Goal: Task Accomplishment & Management: Use online tool/utility

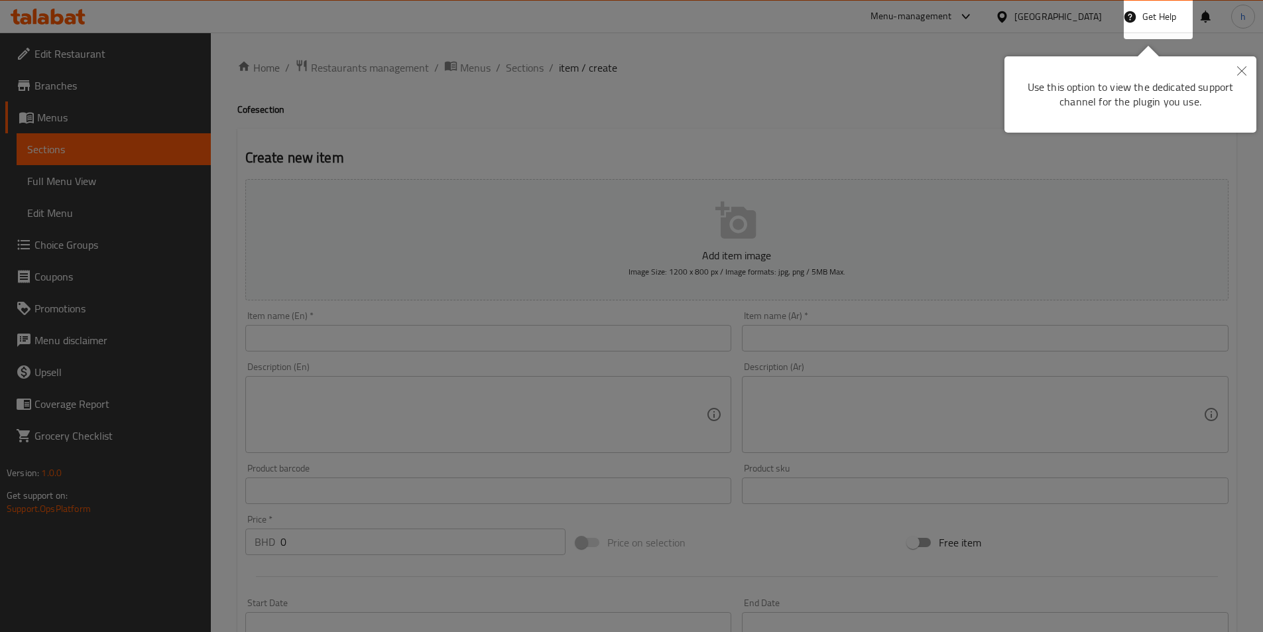
click at [1240, 70] on icon "Close" at bounding box center [1241, 70] width 9 height 9
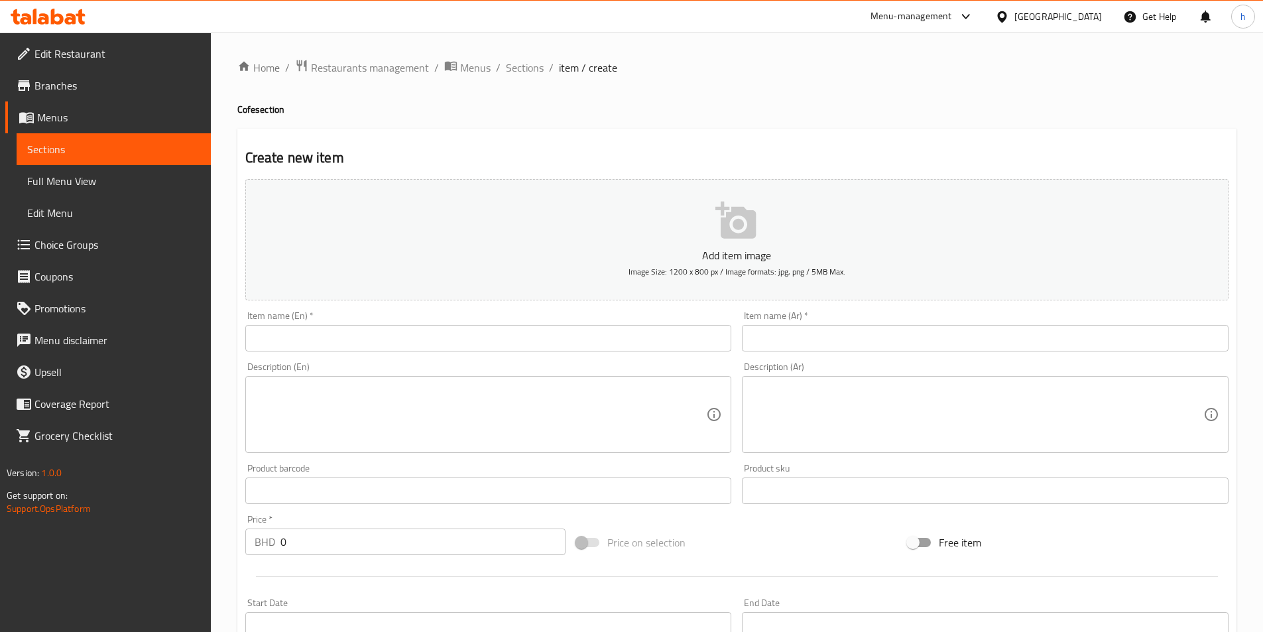
click at [1015, 19] on div at bounding box center [1004, 16] width 19 height 15
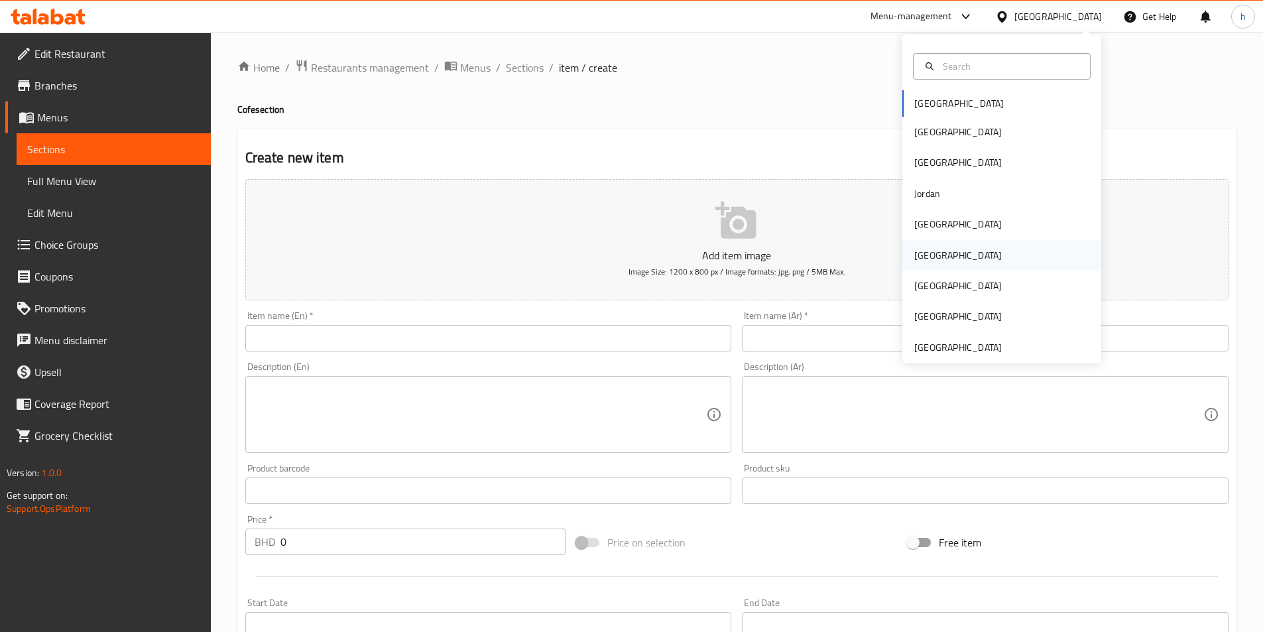
click at [929, 262] on div "[GEOGRAPHIC_DATA]" at bounding box center [958, 255] width 109 height 31
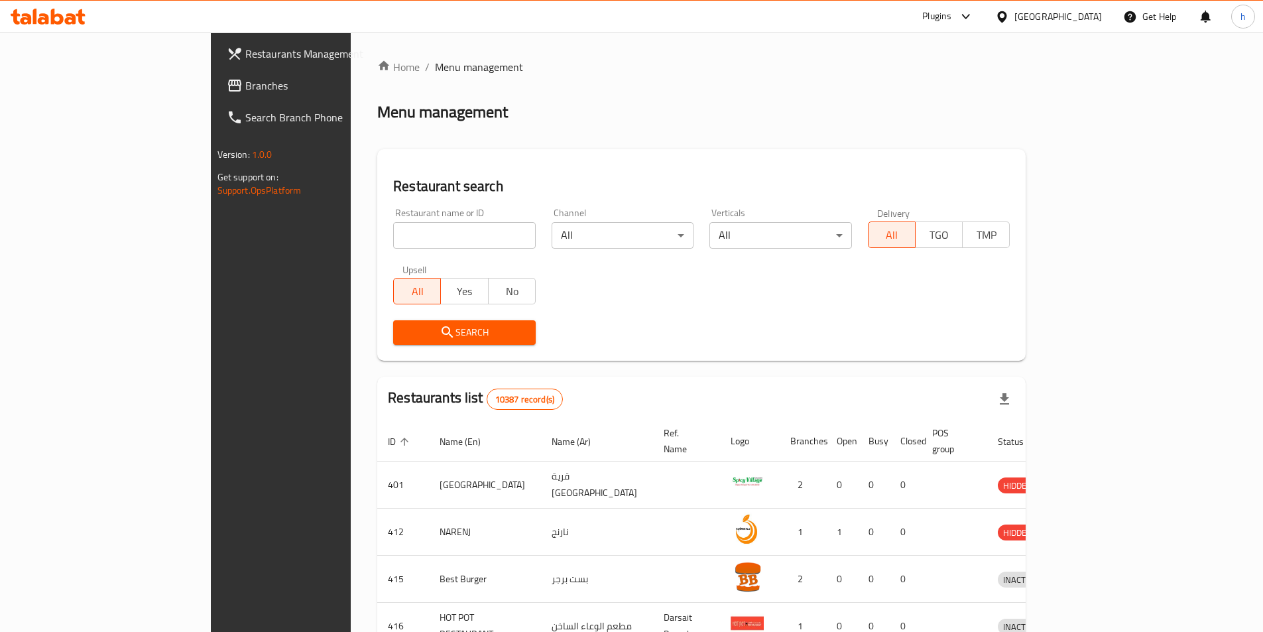
click at [245, 86] on span "Branches" at bounding box center [328, 86] width 166 height 16
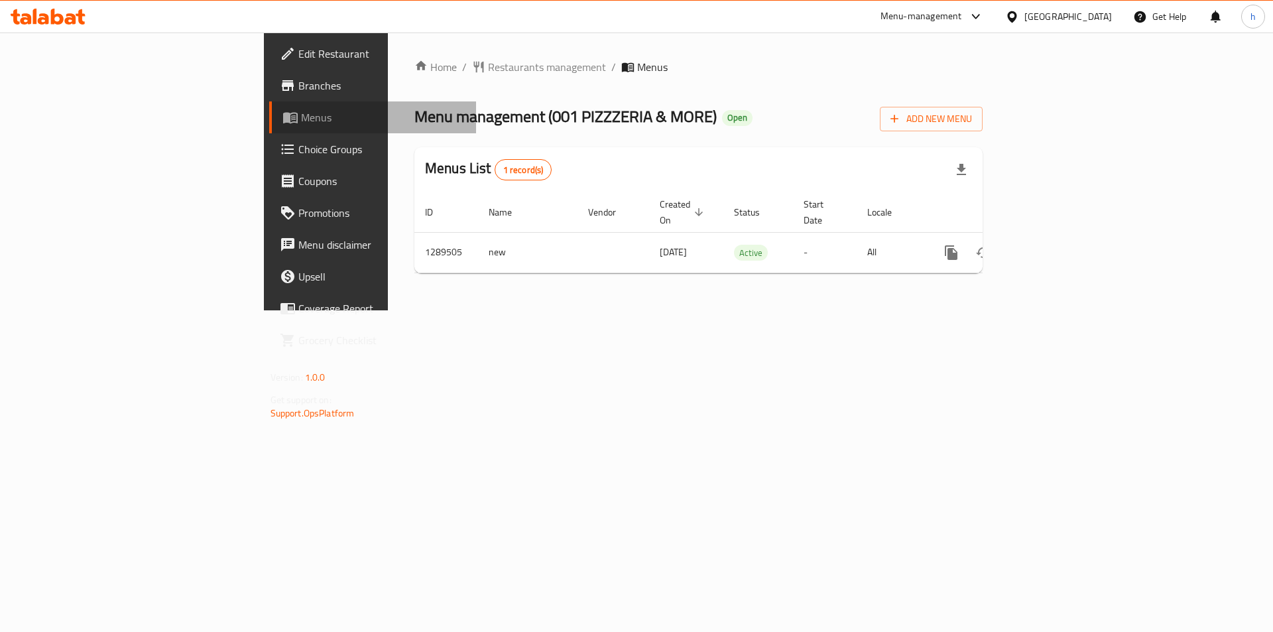
click at [301, 124] on span "Menus" at bounding box center [383, 117] width 165 height 16
click at [972, 121] on span "Add New Menu" at bounding box center [932, 119] width 82 height 17
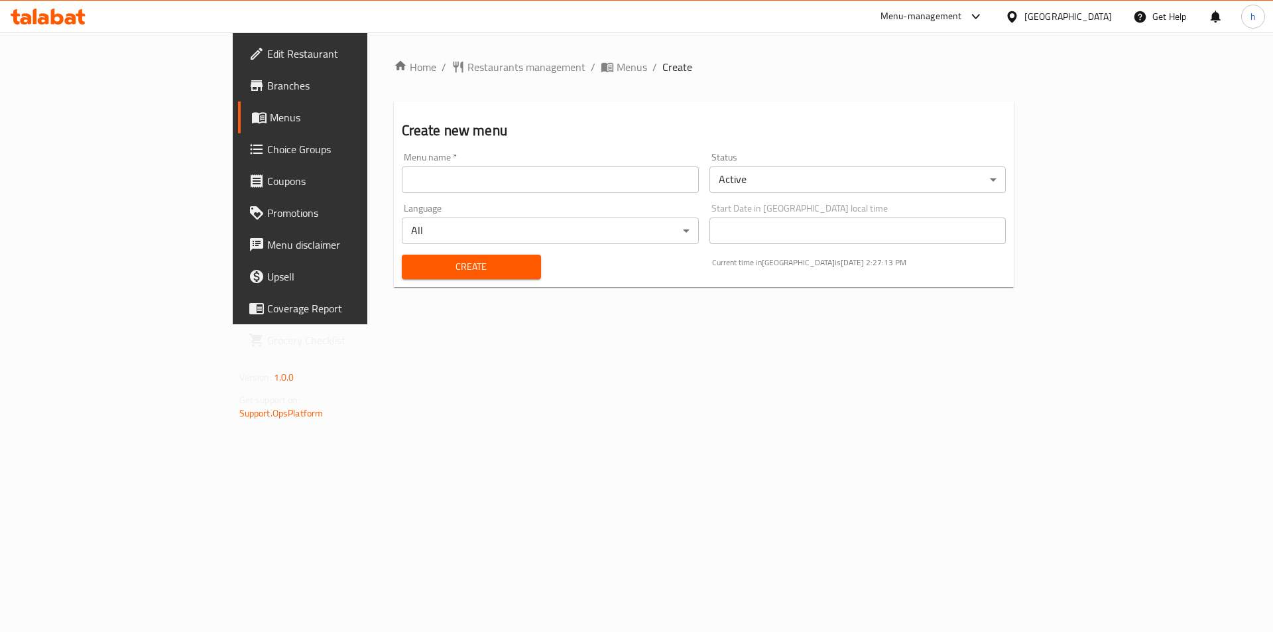
click at [270, 115] on span "Menus" at bounding box center [352, 117] width 165 height 16
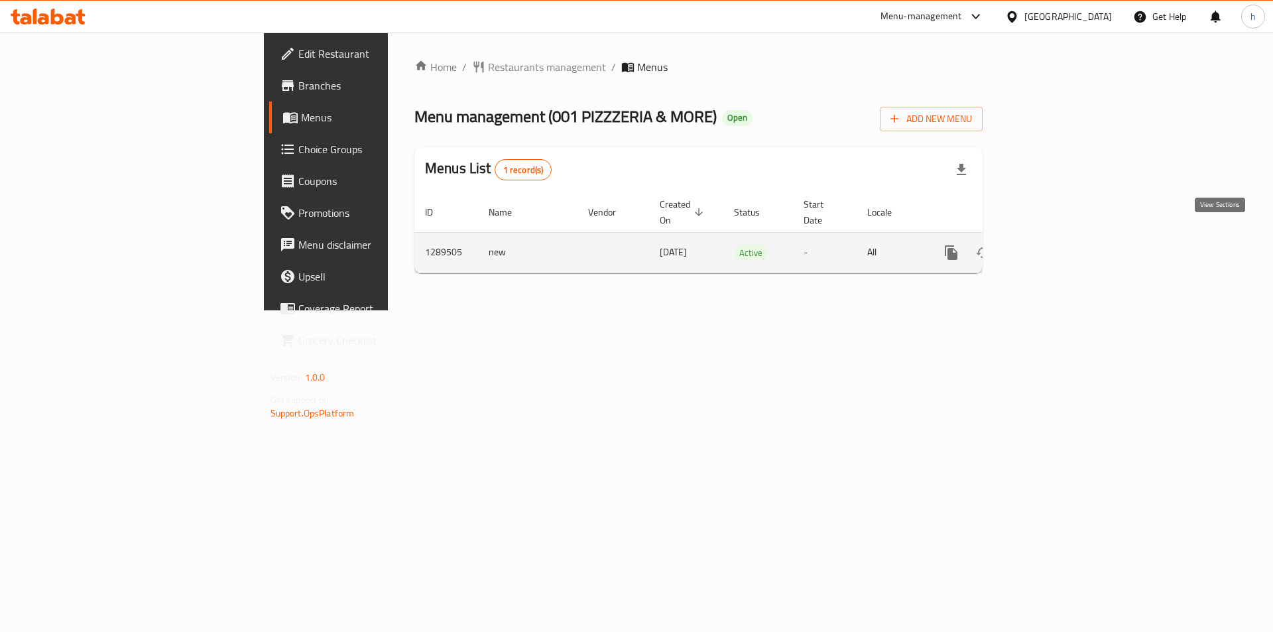
click at [1053, 247] on icon "enhanced table" at bounding box center [1047, 253] width 12 height 12
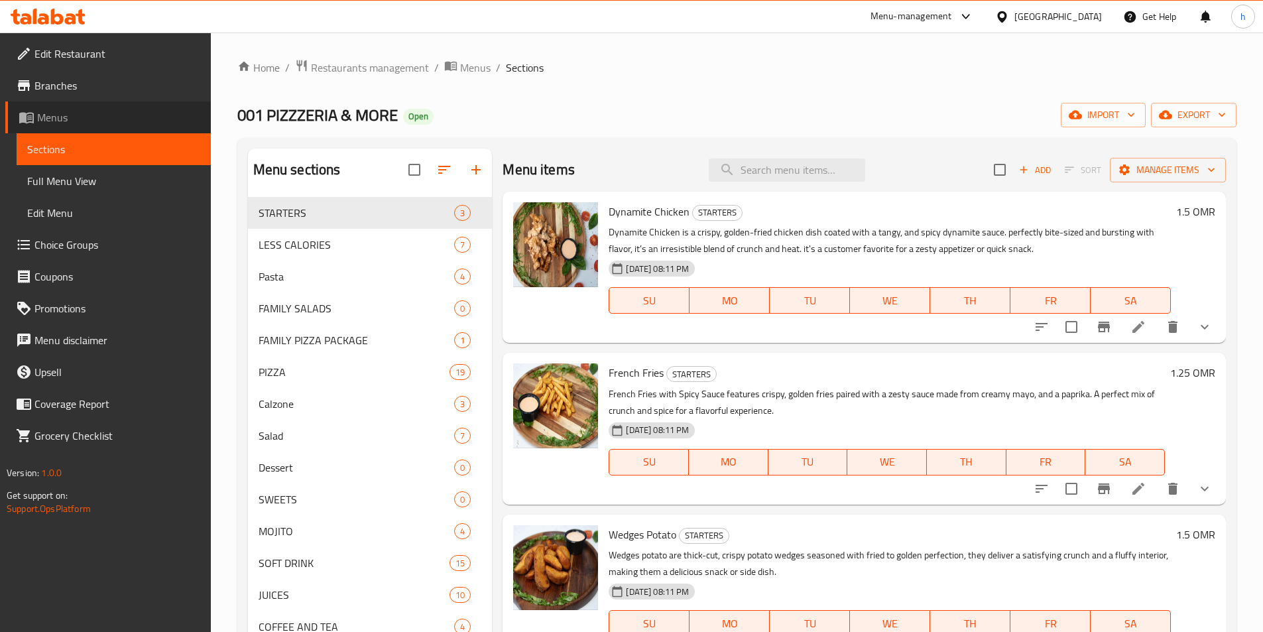
click at [109, 116] on span "Menus" at bounding box center [118, 117] width 163 height 16
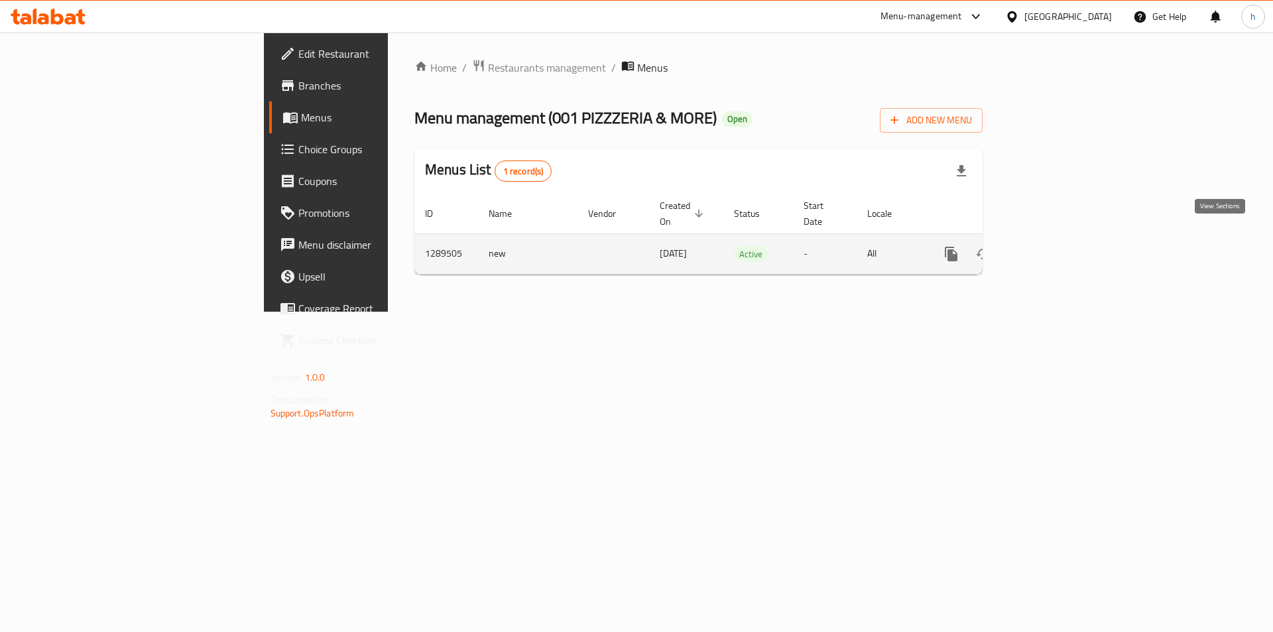
click at [1055, 246] on icon "enhanced table" at bounding box center [1047, 254] width 16 height 16
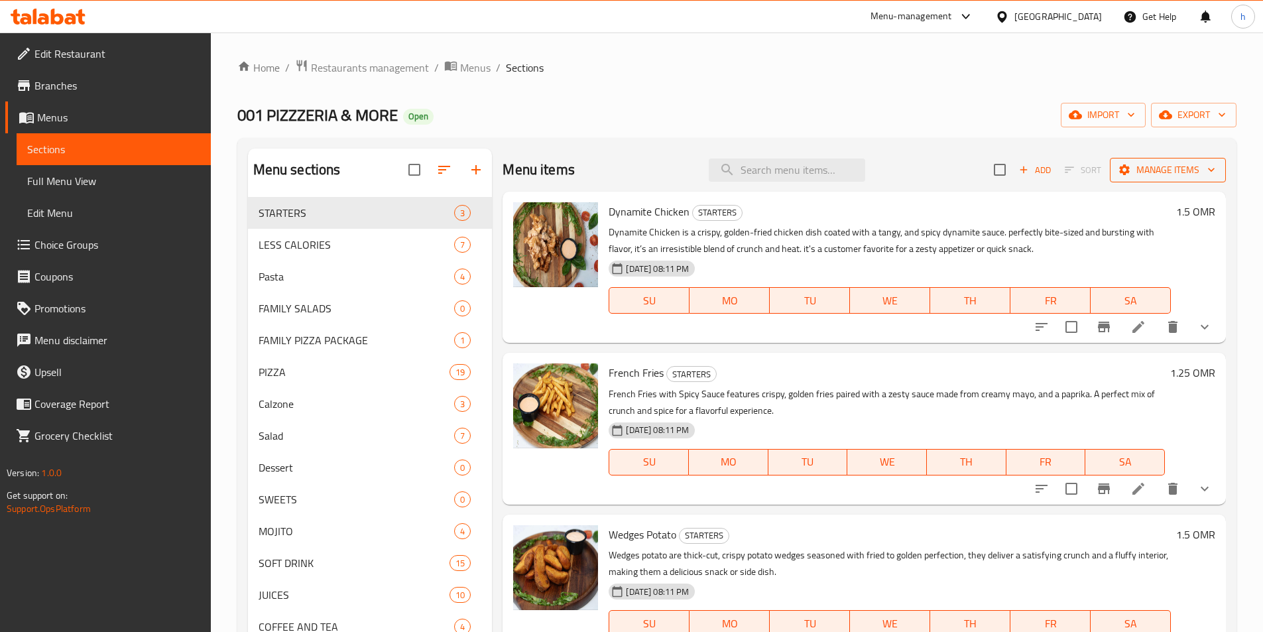
click at [1194, 164] on span "Manage items" at bounding box center [1168, 170] width 95 height 17
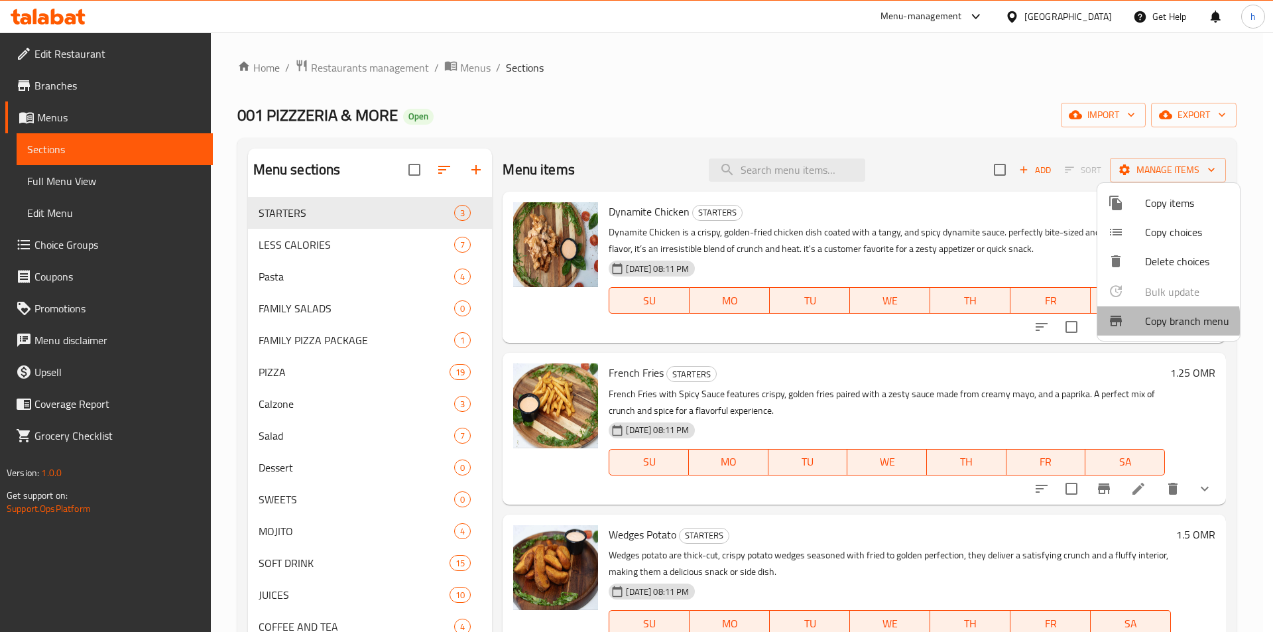
click at [1147, 322] on span "Copy branch menu" at bounding box center [1187, 321] width 84 height 16
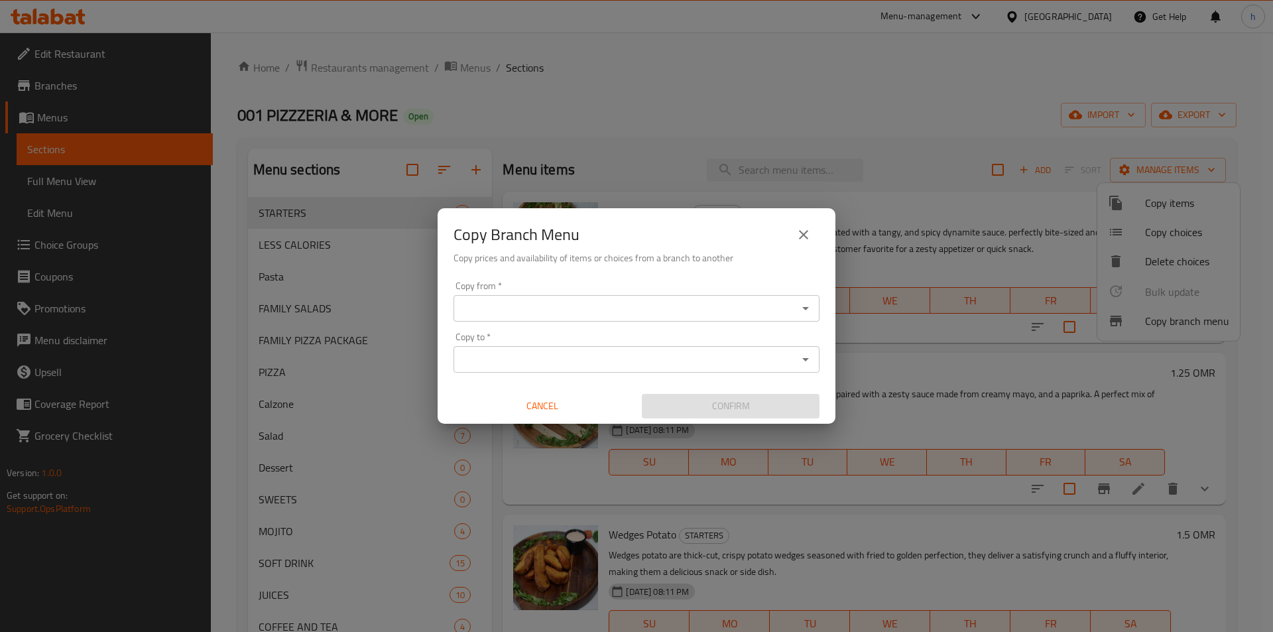
click at [697, 312] on input "Copy from   *" at bounding box center [626, 308] width 336 height 19
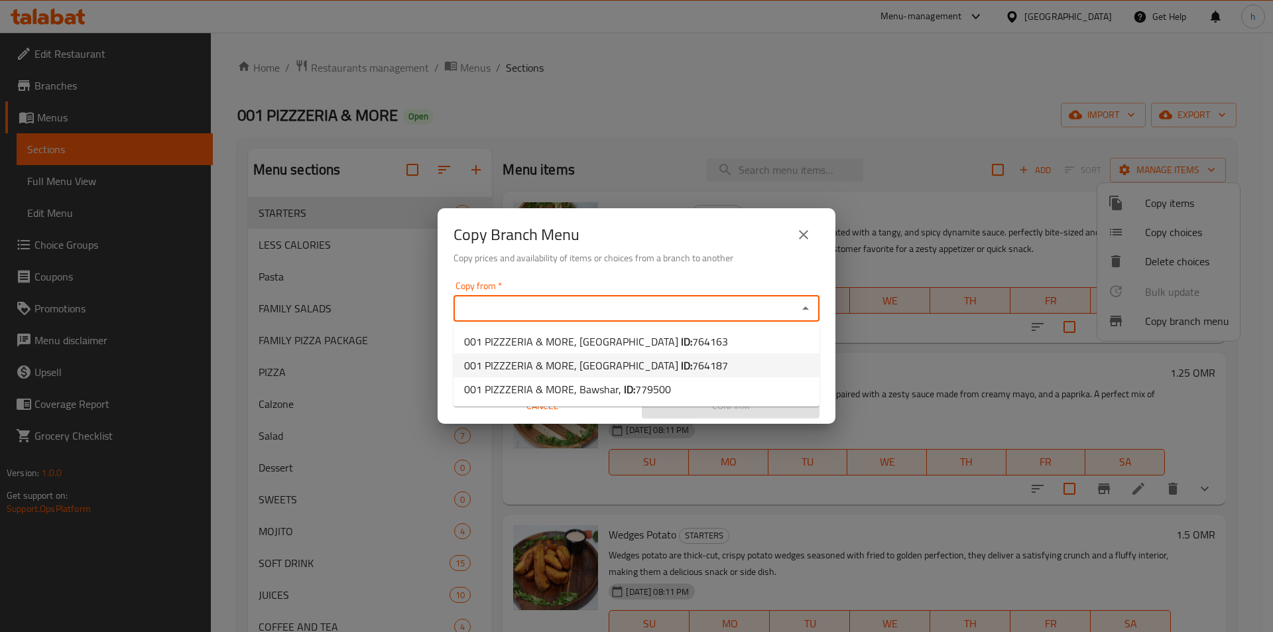
click at [681, 360] on b "ID:" at bounding box center [686, 365] width 11 height 20
type input "001 PIZZZERIA & MORE, [GEOGRAPHIC_DATA]"
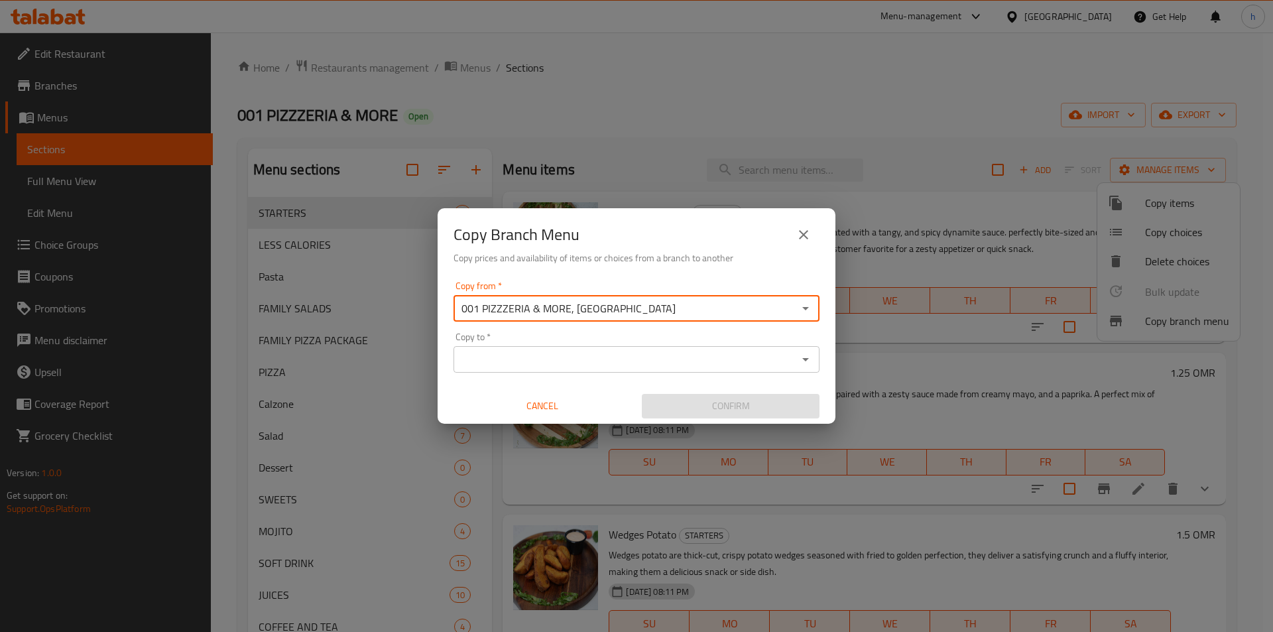
click at [666, 361] on input "Copy to   *" at bounding box center [626, 359] width 336 height 19
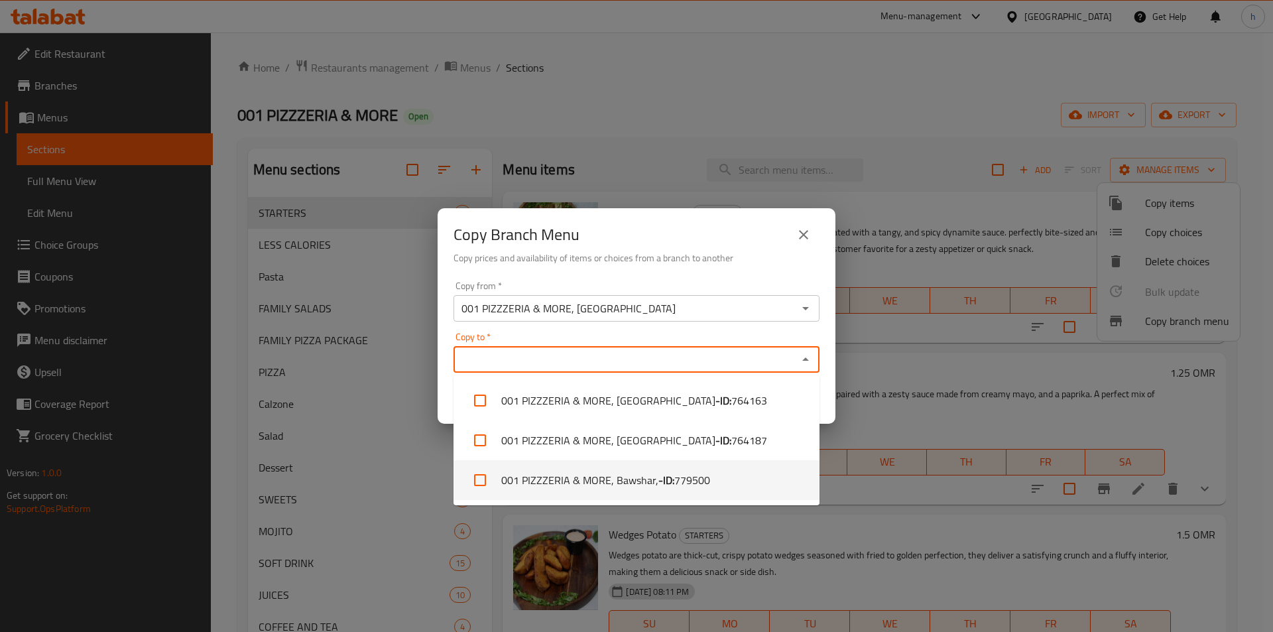
click at [658, 477] on b "- ID:" at bounding box center [666, 480] width 16 height 16
checkbox input "true"
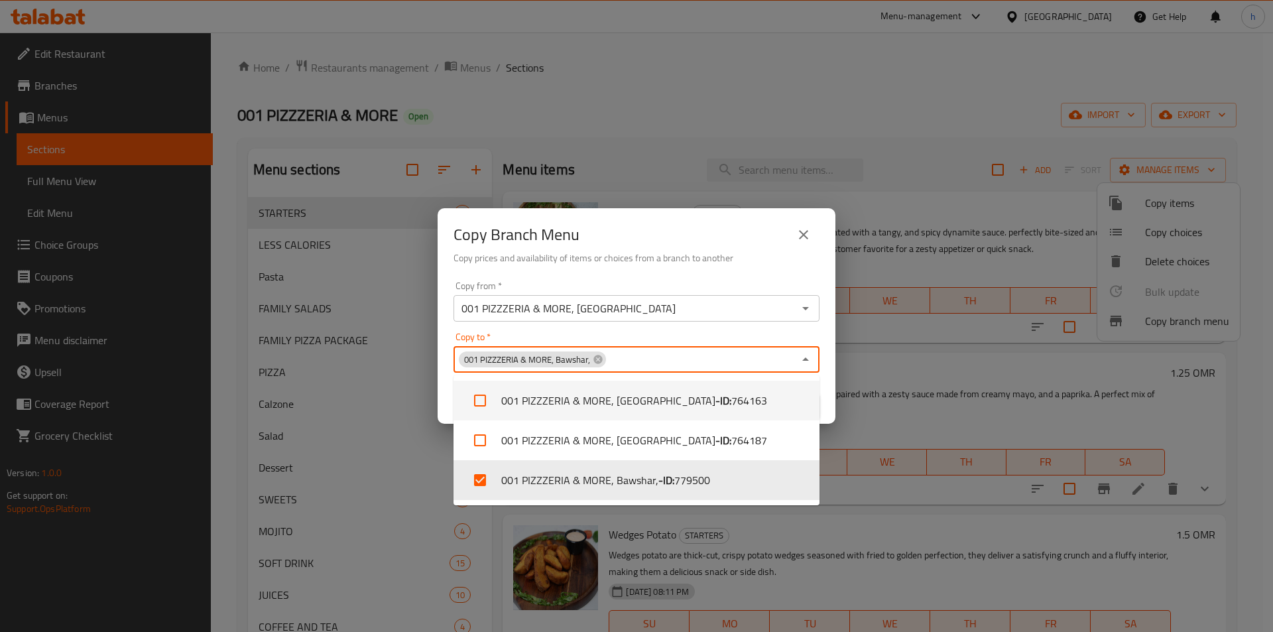
click at [853, 351] on div "Copy Branch Menu Copy prices and availability of items or choices from a branch…" at bounding box center [636, 316] width 1273 height 632
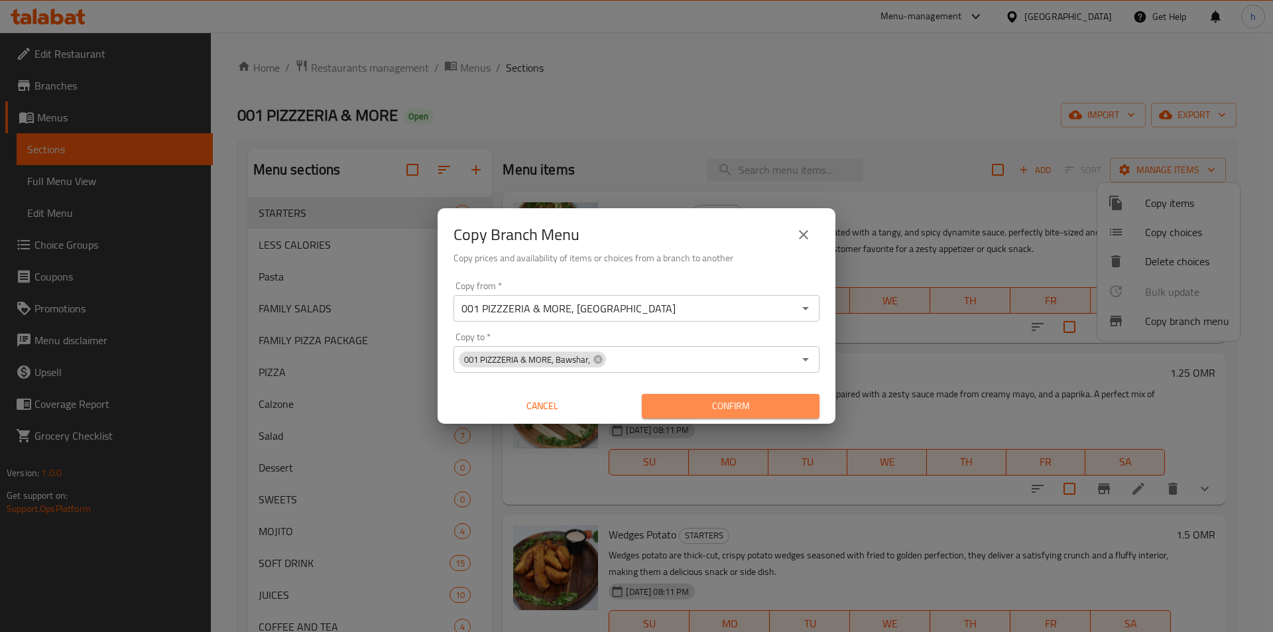
click at [691, 408] on span "Confirm" at bounding box center [730, 406] width 156 height 17
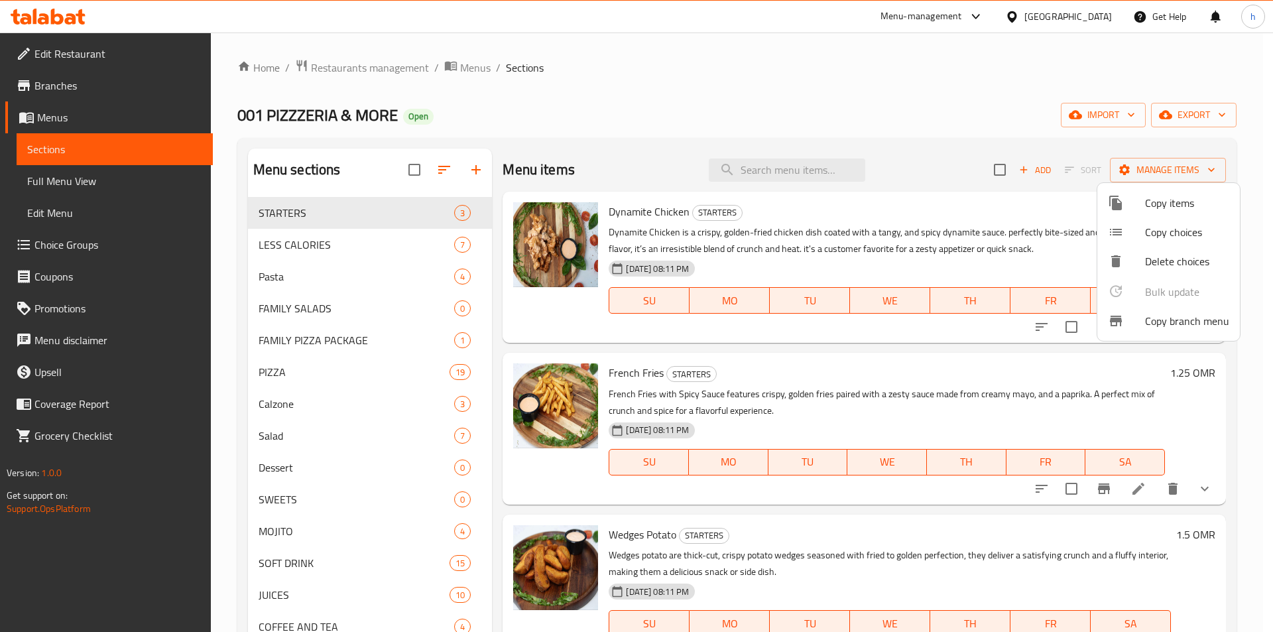
click at [117, 77] on div at bounding box center [636, 316] width 1273 height 632
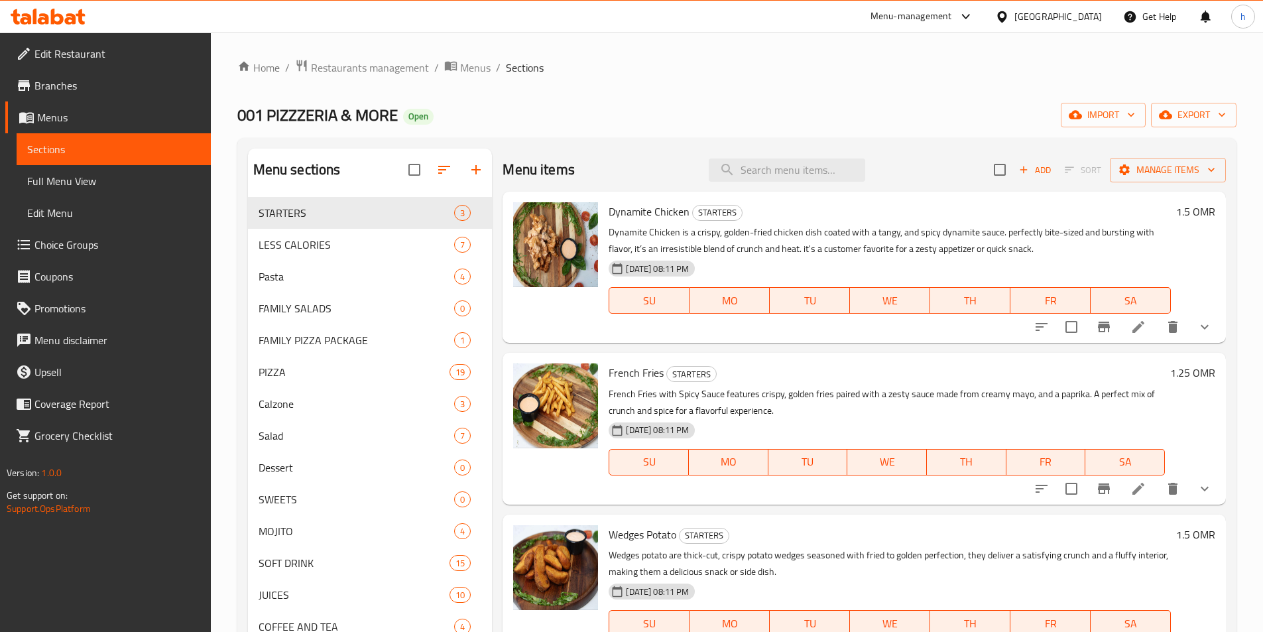
click at [72, 87] on span "Branches" at bounding box center [117, 86] width 166 height 16
